Goal: Find specific page/section: Find specific page/section

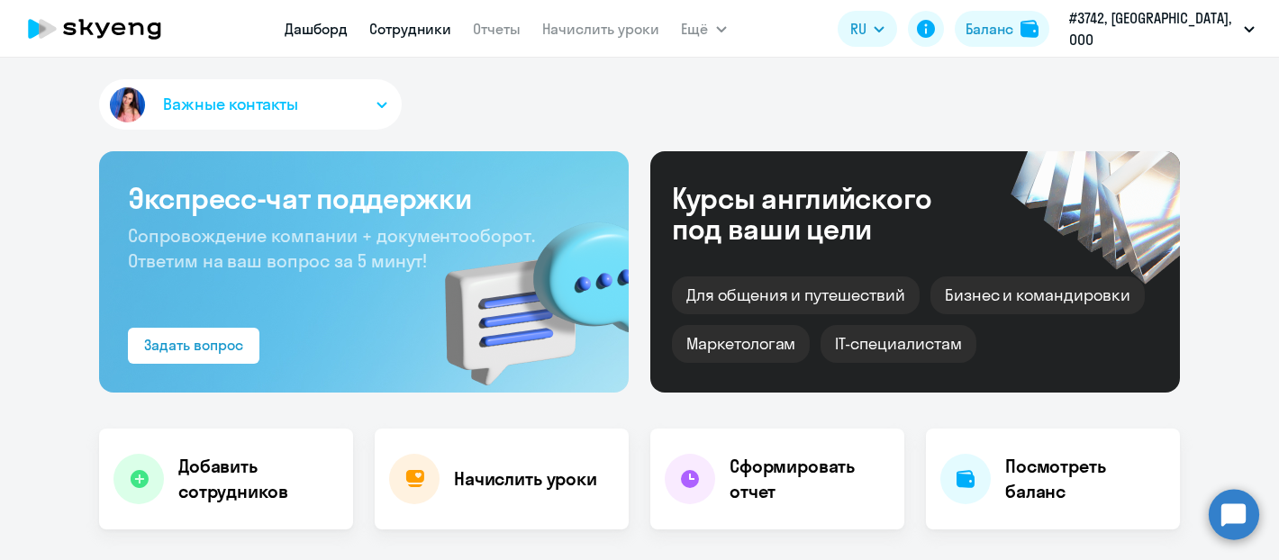
click at [413, 31] on link "Сотрудники" at bounding box center [411, 29] width 82 height 18
select select "30"
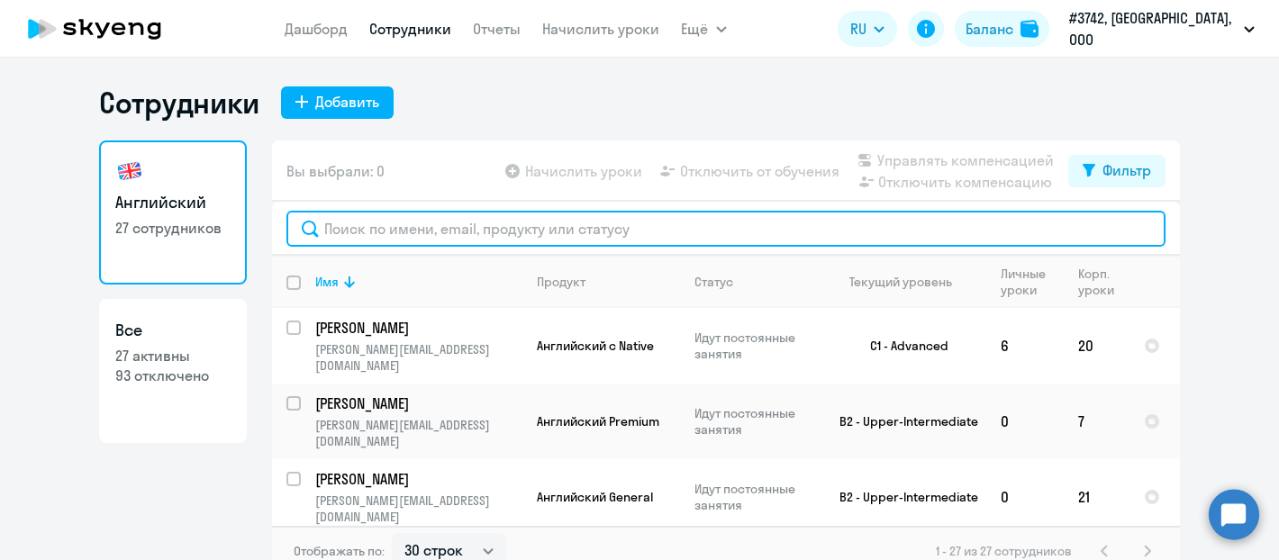
click at [428, 230] on input "text" at bounding box center [725, 229] width 879 height 36
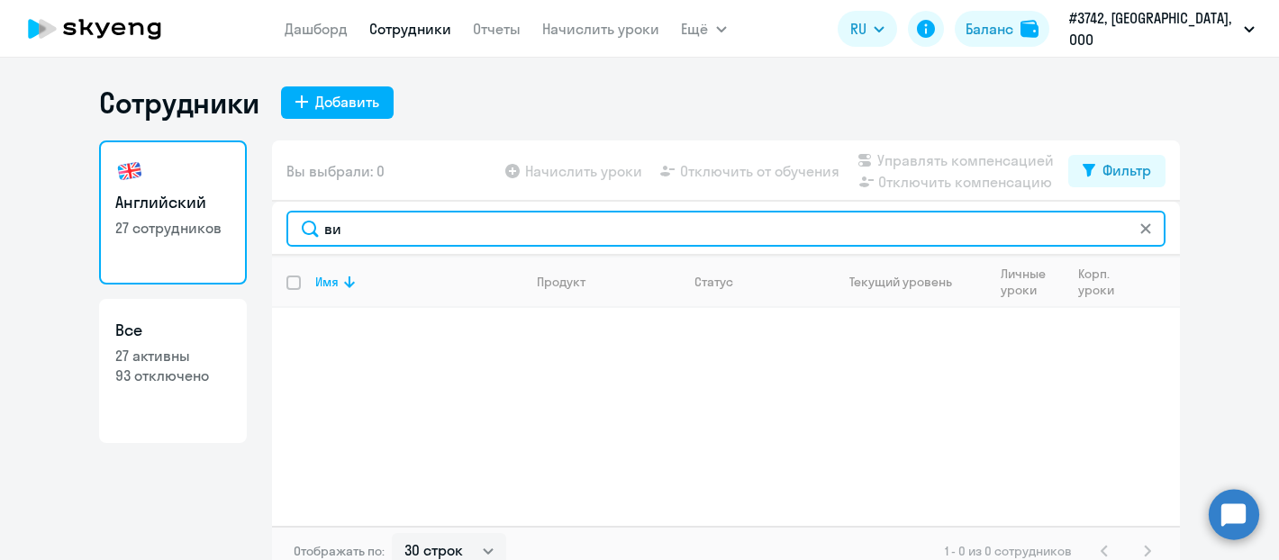
type input "в"
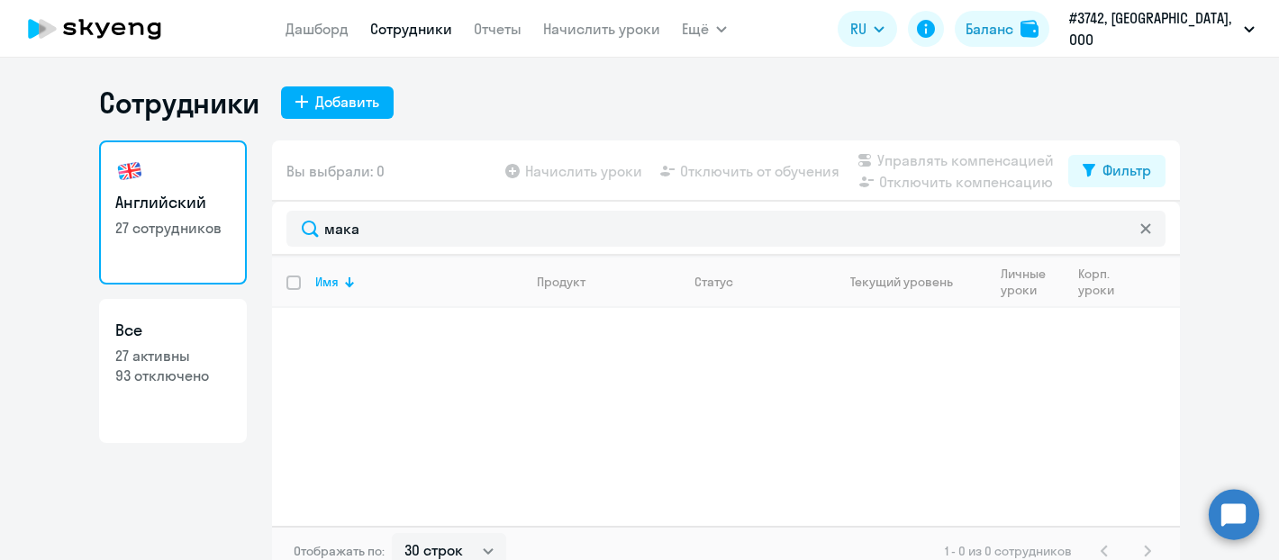
select select "30"
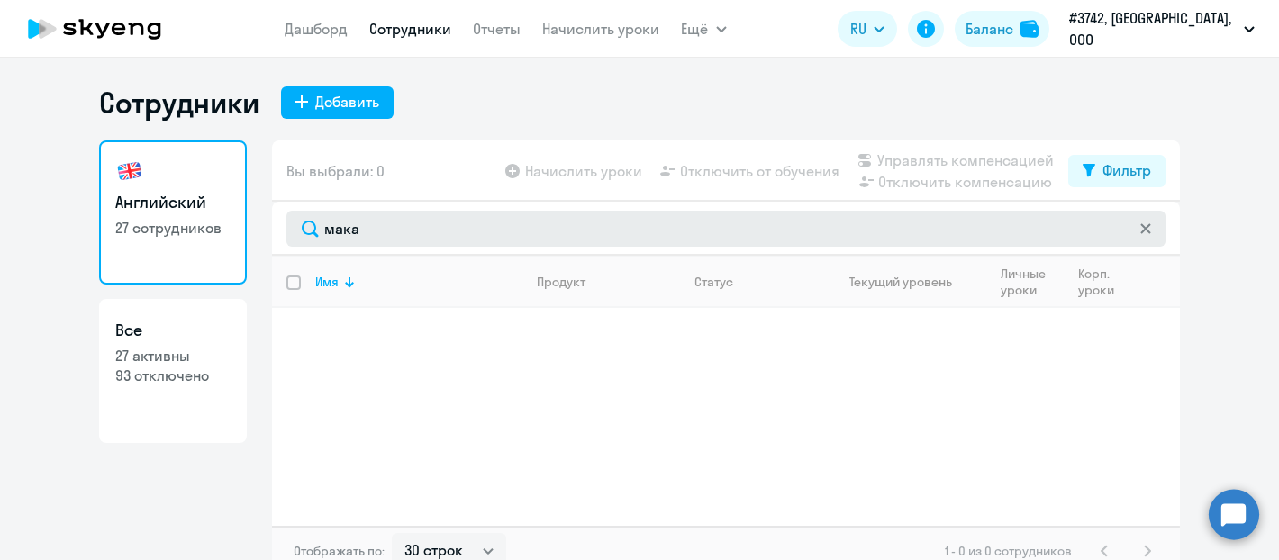
click at [369, 227] on input "мака" at bounding box center [725, 229] width 879 height 36
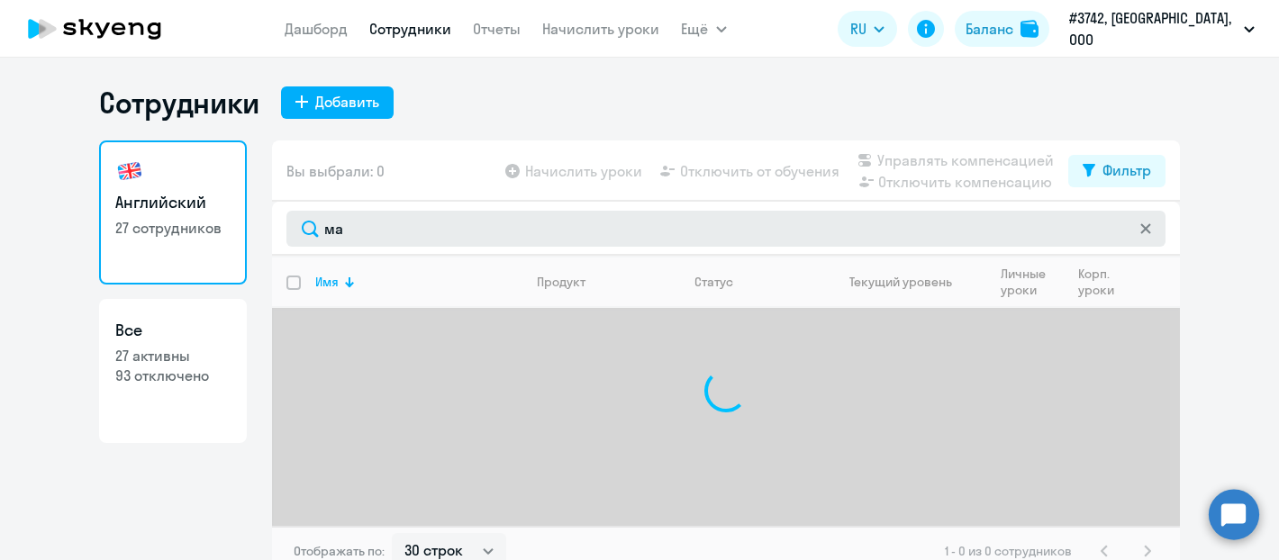
type input "м"
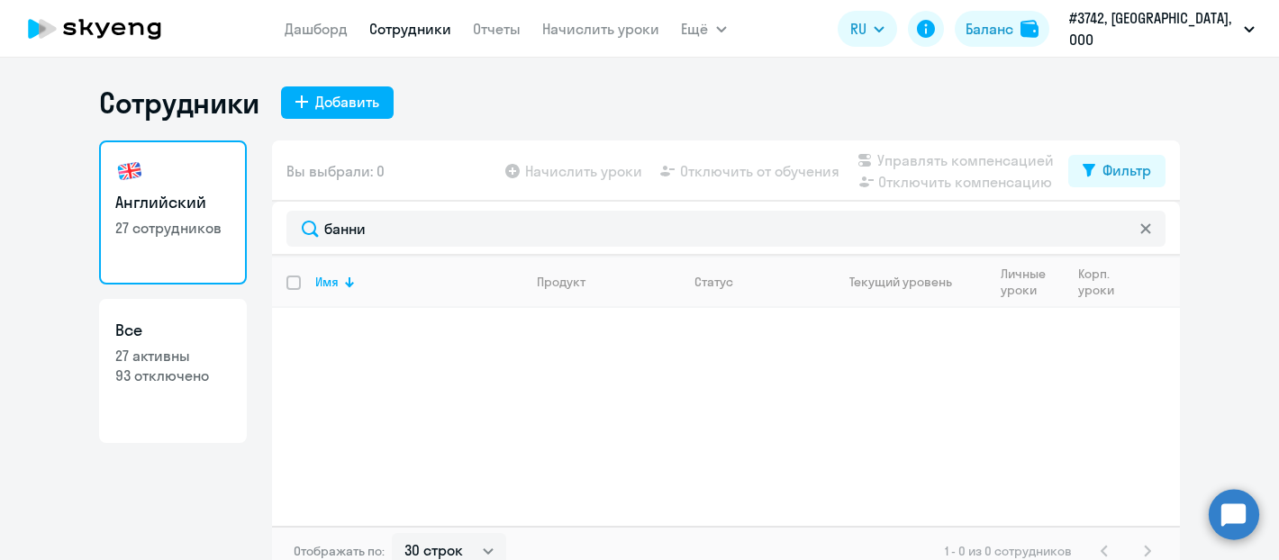
type input "банни"
